Goal: Find specific page/section: Find specific page/section

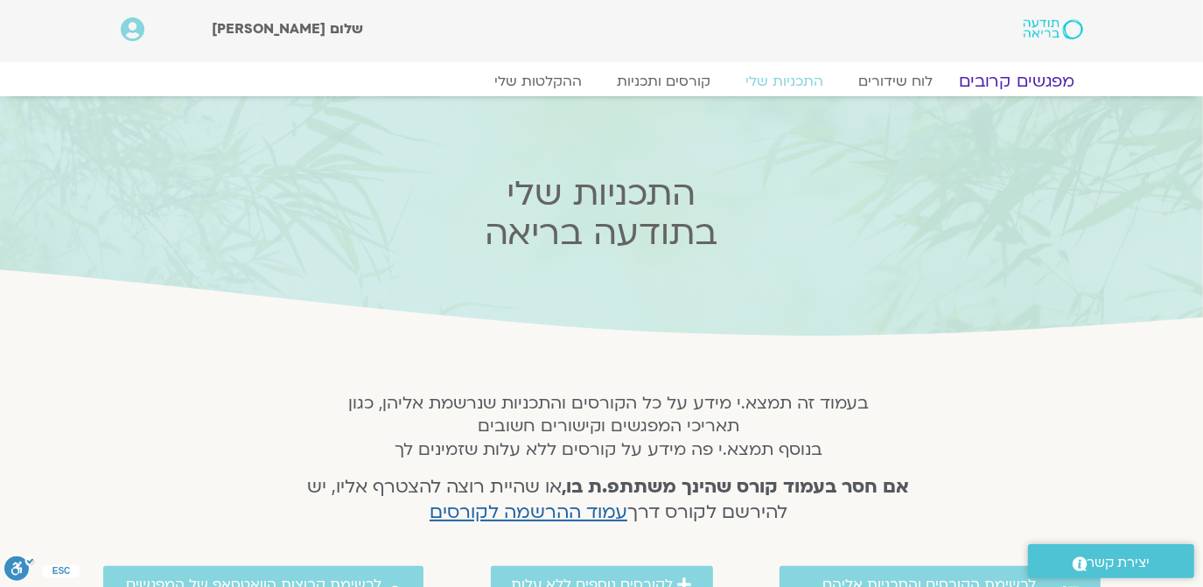
click at [987, 75] on link "מפגשים קרובים" at bounding box center [1016, 81] width 158 height 21
click at [986, 75] on link "מפגשים קרובים" at bounding box center [1016, 81] width 158 height 21
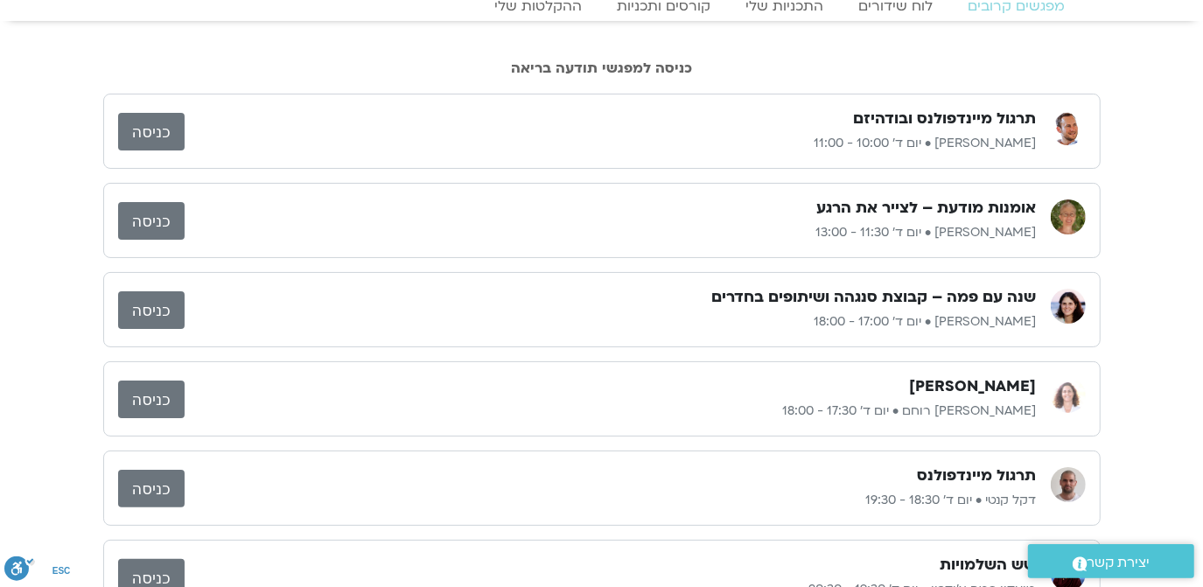
scroll to position [106, 0]
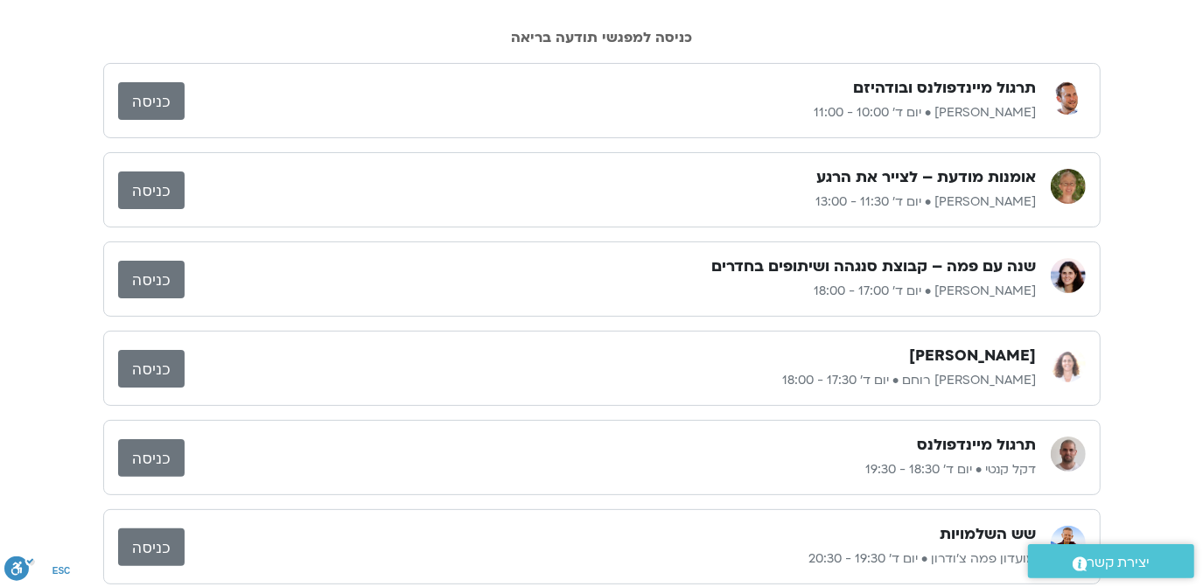
click at [148, 127] on div "תרגול מיינדפולנס ובודהיזם רון כהנא • יום ד׳ 10:00 - 11:00 כניסה" at bounding box center [601, 100] width 997 height 75
click at [156, 136] on div "תרגול מיינדפולנס ובודהיזם רון כהנא • יום ד׳ 10:00 - 11:00 כניסה" at bounding box center [601, 100] width 997 height 75
click at [147, 131] on div "תרגול מיינדפולנס ובודהיזם רון כהנא • יום ד׳ 10:00 - 11:00 כניסה" at bounding box center [601, 100] width 997 height 75
click at [968, 131] on div "תרגול מיינדפולנס ובודהיזם רון כהנא • יום ד׳ 10:00 - 11:00 כניסה" at bounding box center [601, 100] width 997 height 75
click at [149, 129] on div "תרגול מיינדפולנס ובודהיזם רון כהנא • יום ד׳ 10:00 - 11:00 כניסה" at bounding box center [601, 100] width 997 height 75
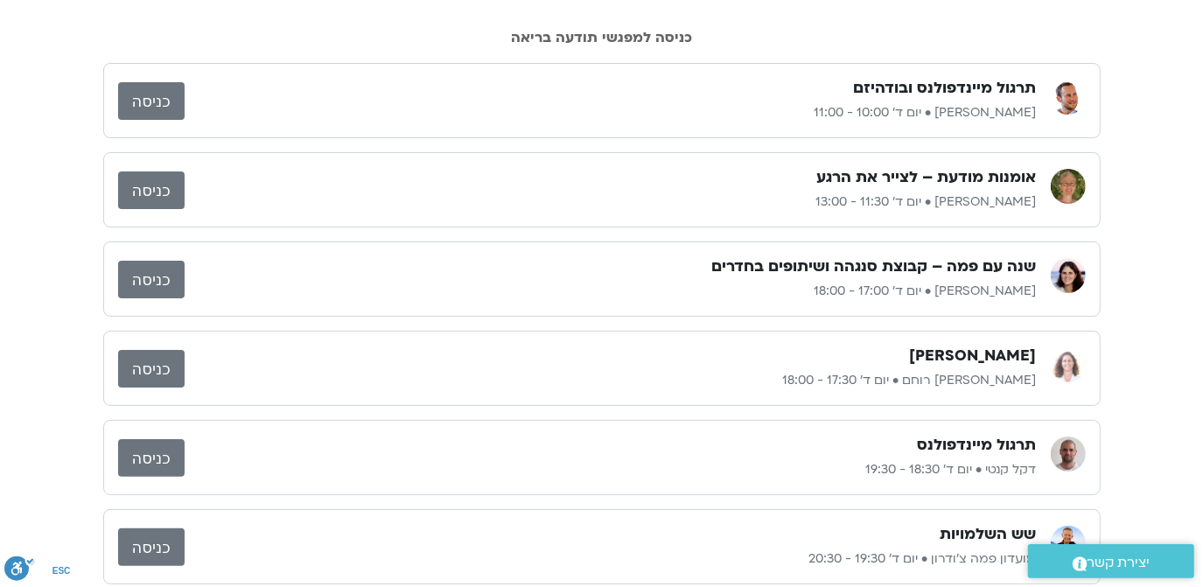
click at [1075, 129] on div "תרגול מיינדפולנס ובודהיזם רון כהנא • יום ד׳ 10:00 - 11:00 כניסה" at bounding box center [601, 100] width 997 height 75
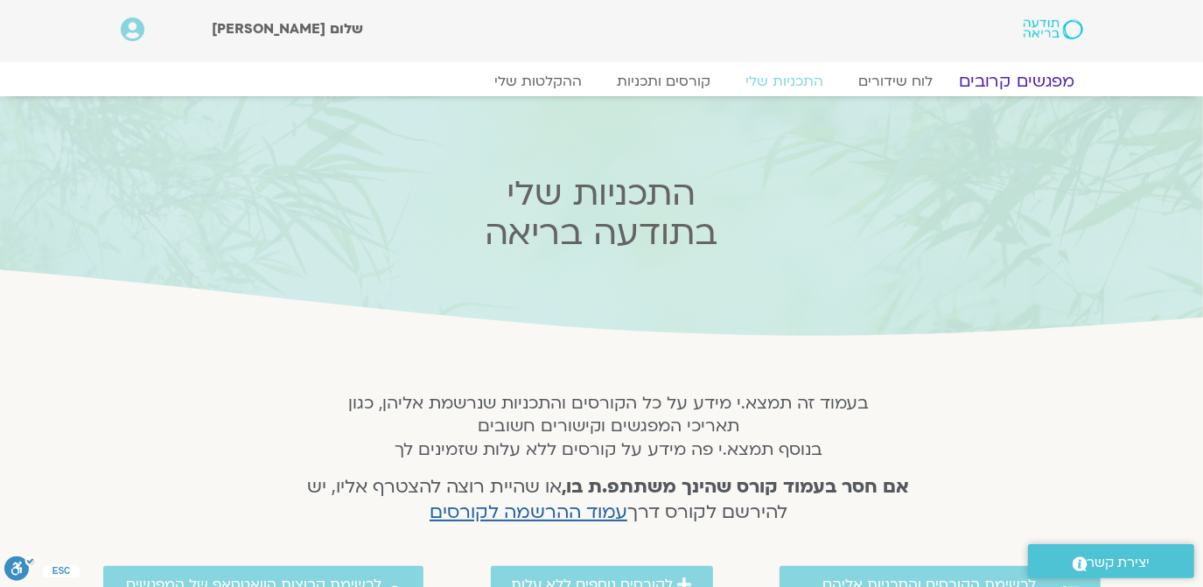
click at [1022, 79] on link "מפגשים קרובים" at bounding box center [1016, 81] width 158 height 21
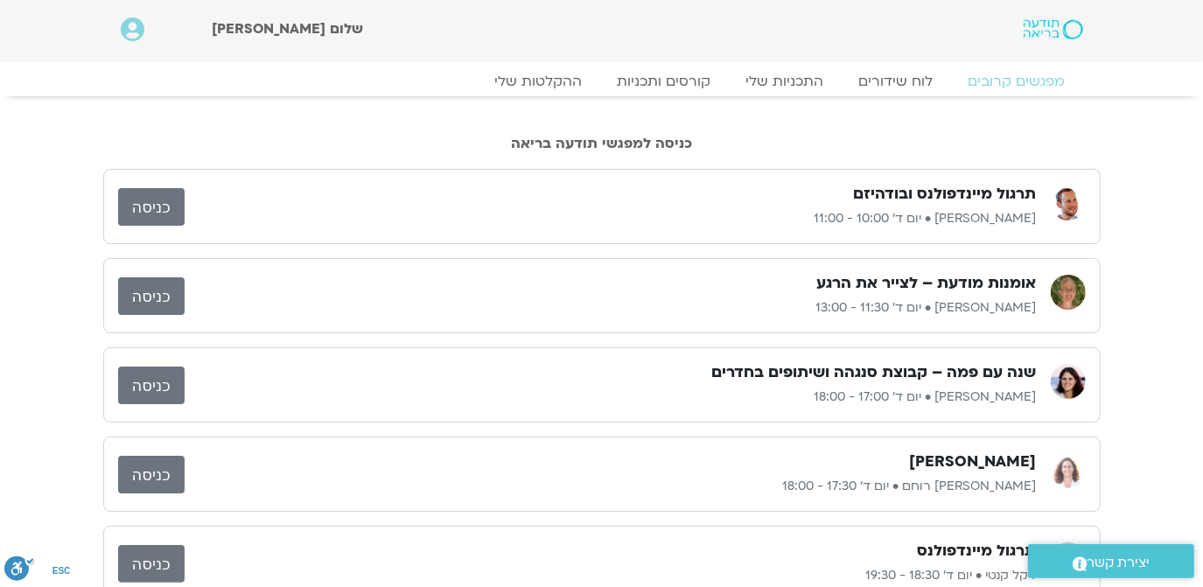
click at [145, 203] on link "כניסה" at bounding box center [151, 207] width 66 height 38
